Goal: Information Seeking & Learning: Learn about a topic

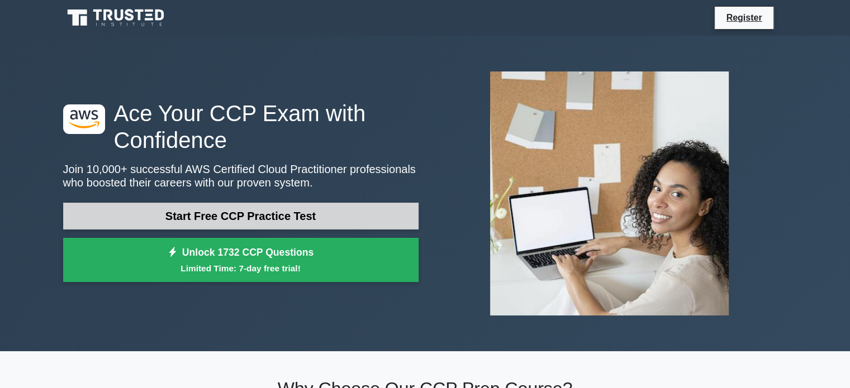
click at [221, 216] on link "Start Free CCP Practice Test" at bounding box center [240, 216] width 355 height 27
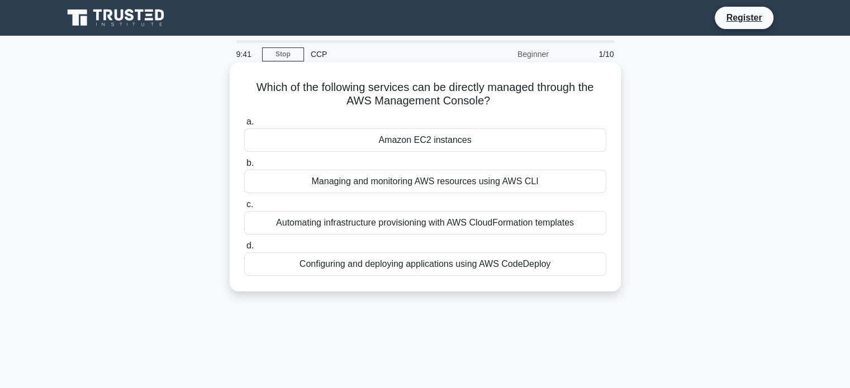
click at [437, 139] on div "Amazon EC2 instances" at bounding box center [425, 139] width 362 height 23
click at [244, 126] on input "a. Amazon EC2 instances" at bounding box center [244, 121] width 0 height 7
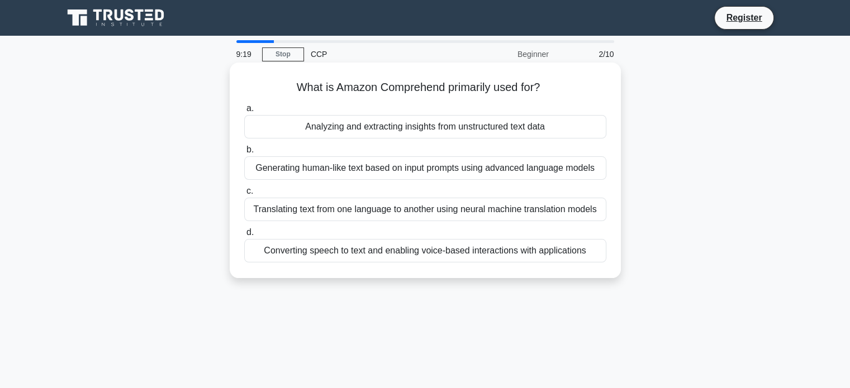
click at [367, 129] on div "Analyzing and extracting insights from unstructured text data" at bounding box center [425, 126] width 362 height 23
click at [244, 112] on input "a. Analyzing and extracting insights from unstructured text data" at bounding box center [244, 108] width 0 height 7
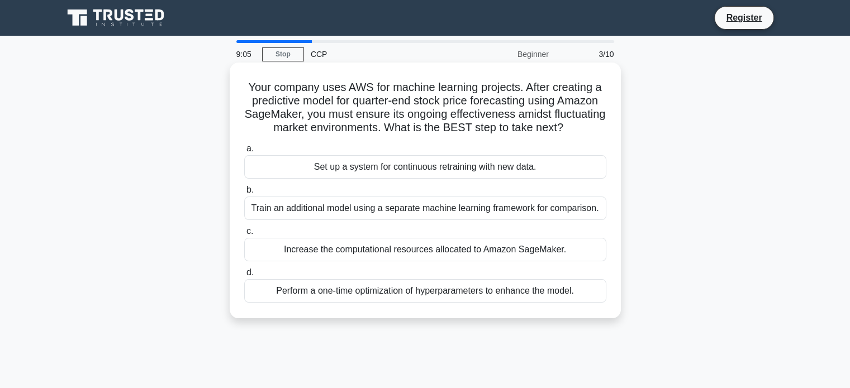
click at [375, 190] on div "a. Set up a system for continuous retraining with new data. b. Train an additio…" at bounding box center [424, 222] width 375 height 165
click at [375, 179] on div "Set up a system for continuous retraining with new data." at bounding box center [425, 166] width 362 height 23
click at [244, 153] on input "a. Set up a system for continuous retraining with new data." at bounding box center [244, 148] width 0 height 7
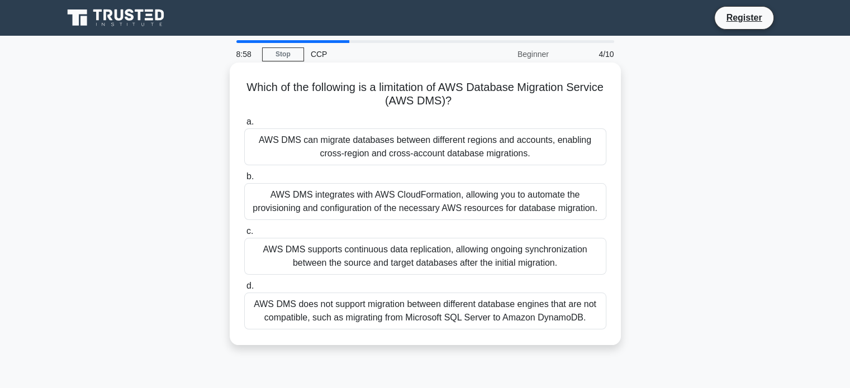
click at [433, 212] on div "AWS DMS integrates with AWS CloudFormation, allowing you to automate the provis…" at bounding box center [425, 201] width 362 height 37
click at [244, 180] on input "b. AWS DMS integrates with AWS CloudFormation, allowing you to automate the pro…" at bounding box center [244, 176] width 0 height 7
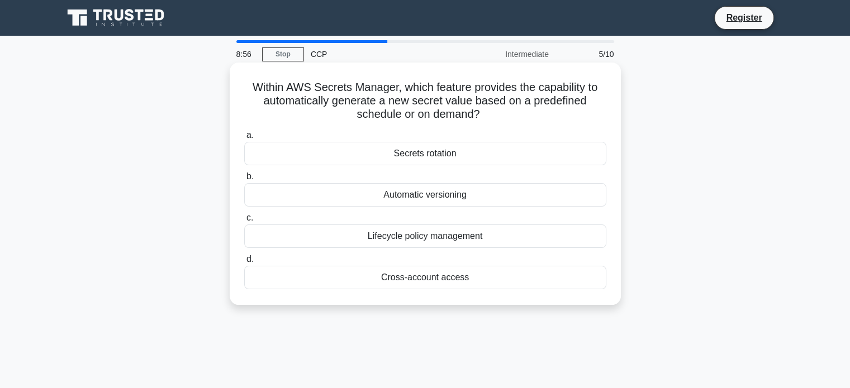
click at [416, 198] on div "Automatic versioning" at bounding box center [425, 194] width 362 height 23
click at [244, 180] on input "b. Automatic versioning" at bounding box center [244, 176] width 0 height 7
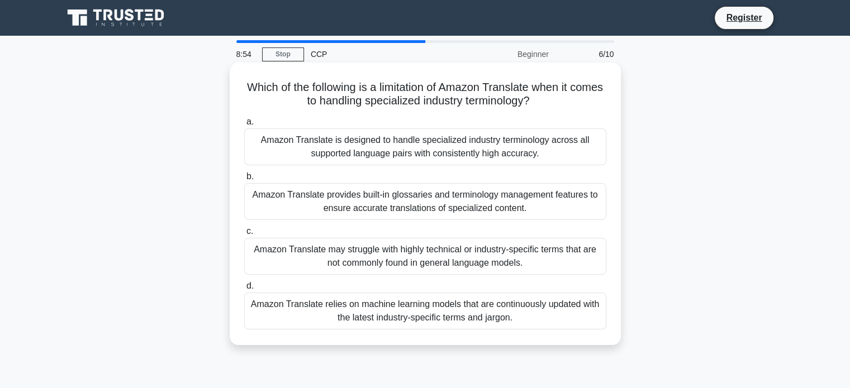
click at [426, 157] on div "Amazon Translate is designed to handle specialized industry terminology across …" at bounding box center [425, 146] width 362 height 37
click at [244, 126] on input "a. Amazon Translate is designed to handle specialized industry terminology acro…" at bounding box center [244, 121] width 0 height 7
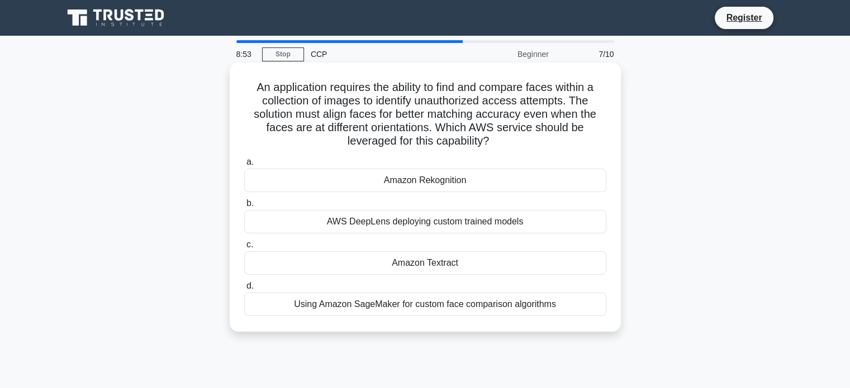
click at [426, 186] on div "Amazon Rekognition" at bounding box center [425, 180] width 362 height 23
click at [244, 166] on input "a. Amazon Rekognition" at bounding box center [244, 162] width 0 height 7
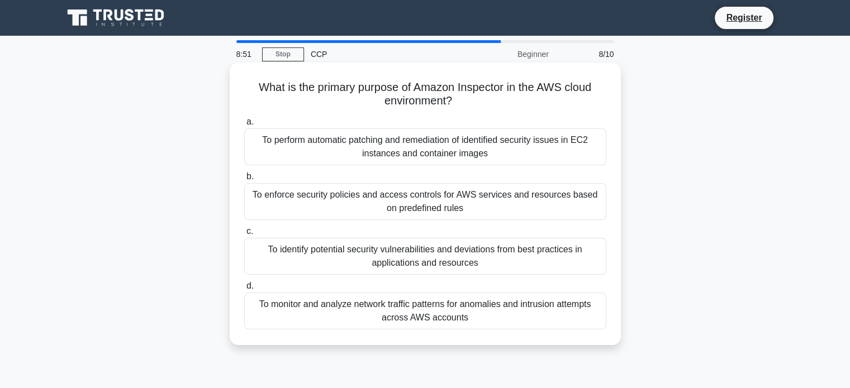
click at [451, 196] on div "To enforce security policies and access controls for AWS services and resources…" at bounding box center [425, 201] width 362 height 37
click at [244, 180] on input "b. To enforce security policies and access controls for AWS services and resour…" at bounding box center [244, 176] width 0 height 7
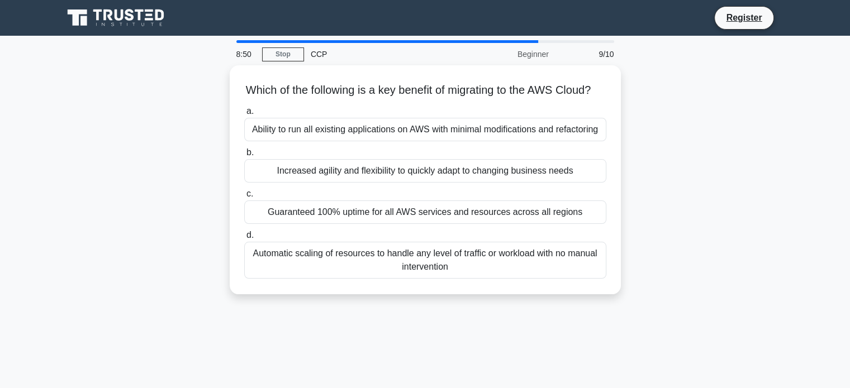
click at [451, 196] on div "a. Ability to run all existing applications on AWS with minimal modifications a…" at bounding box center [424, 191] width 375 height 179
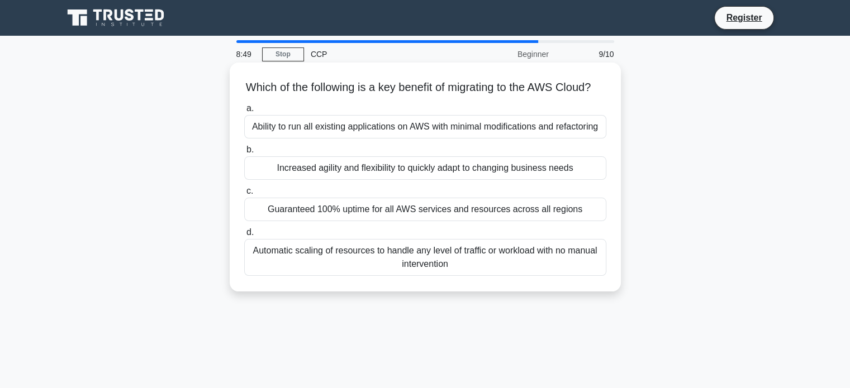
click at [465, 180] on div "Increased agility and flexibility to quickly adapt to changing business needs" at bounding box center [425, 167] width 362 height 23
click at [244, 154] on input "b. Increased agility and flexibility to quickly adapt to changing business needs" at bounding box center [244, 149] width 0 height 7
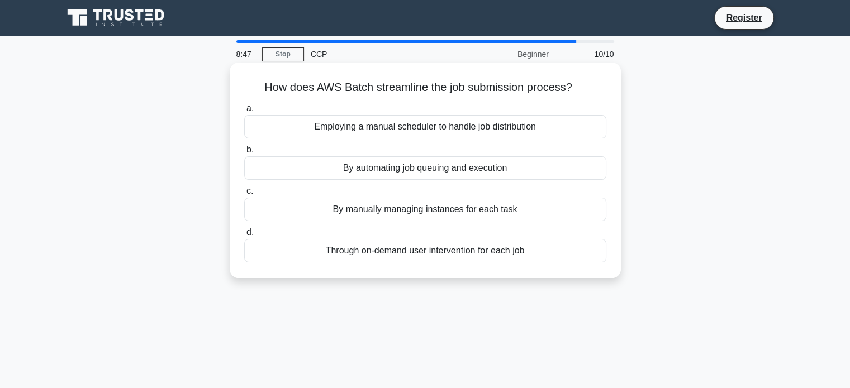
click at [465, 173] on div "By automating job queuing and execution" at bounding box center [425, 167] width 362 height 23
click at [244, 154] on input "b. By automating job queuing and execution" at bounding box center [244, 149] width 0 height 7
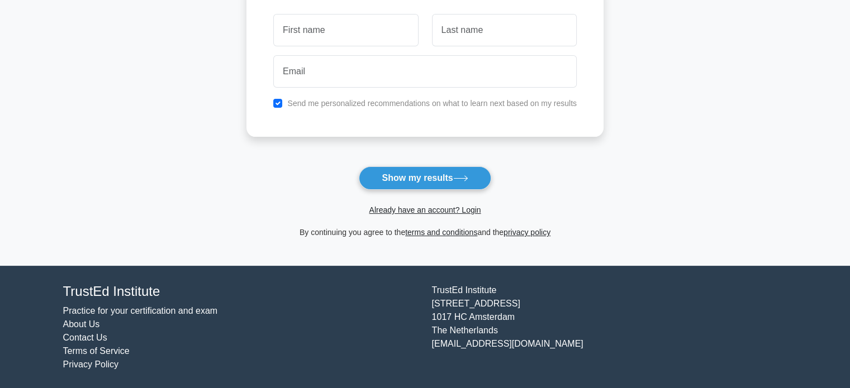
scroll to position [172, 0]
click at [430, 182] on button "Show my results" at bounding box center [425, 177] width 132 height 23
type input "[PERSON_NAME]"
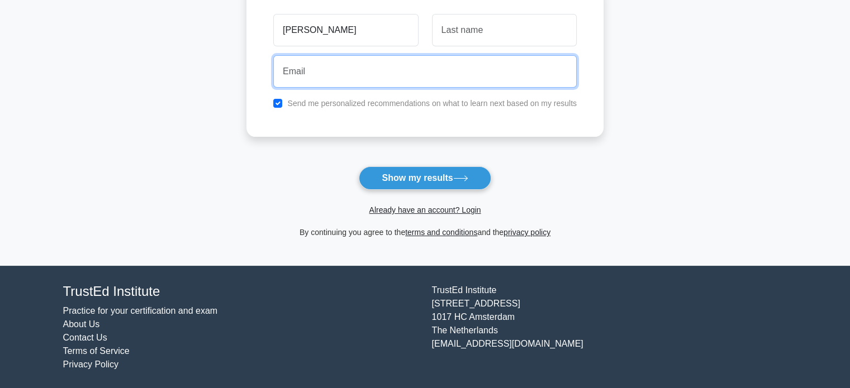
click at [362, 77] on input "email" at bounding box center [424, 71] width 303 height 32
type input "[EMAIL_ADDRESS][DOMAIN_NAME]"
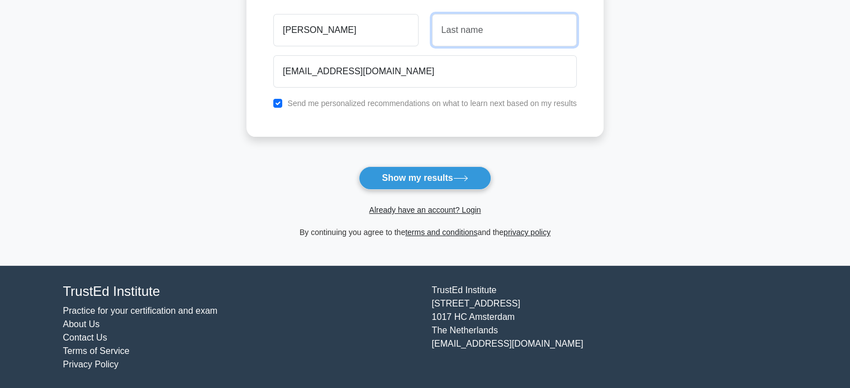
click at [505, 35] on input "text" at bounding box center [504, 30] width 145 height 32
type input "[PERSON_NAME]"
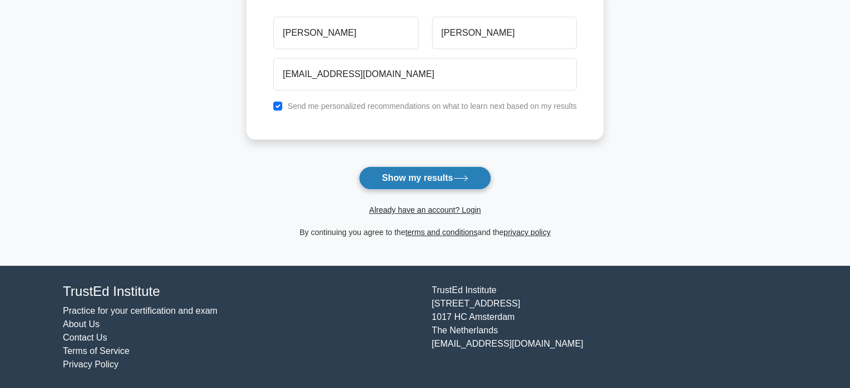
click at [456, 180] on icon at bounding box center [460, 178] width 15 height 6
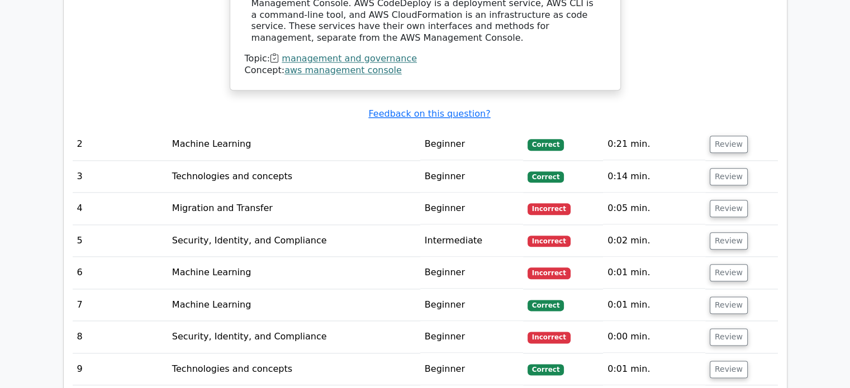
scroll to position [1308, 0]
